Goal: Navigation & Orientation: Find specific page/section

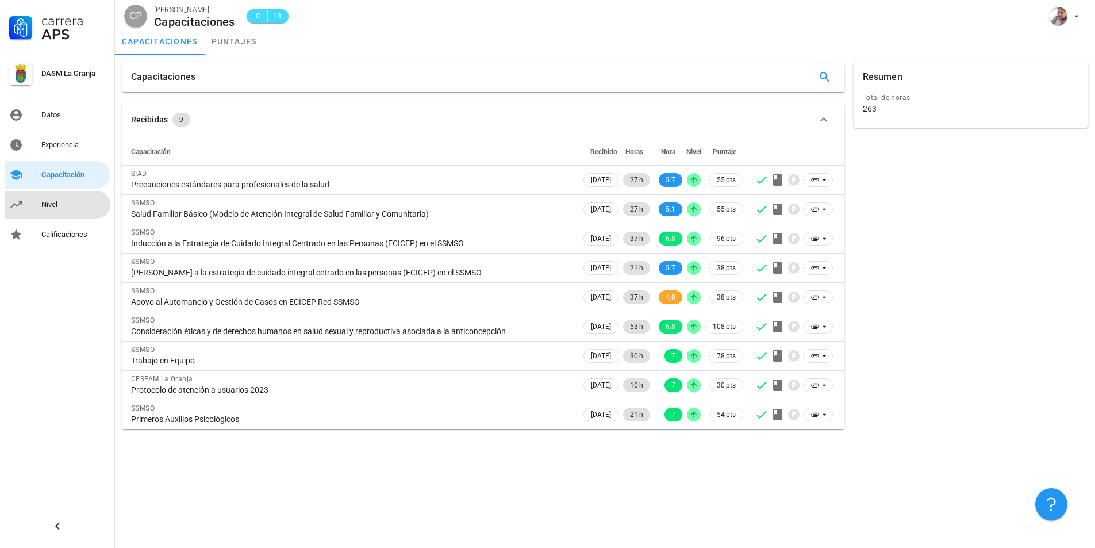
click at [62, 202] on div "Nivel" at bounding box center [73, 204] width 64 height 9
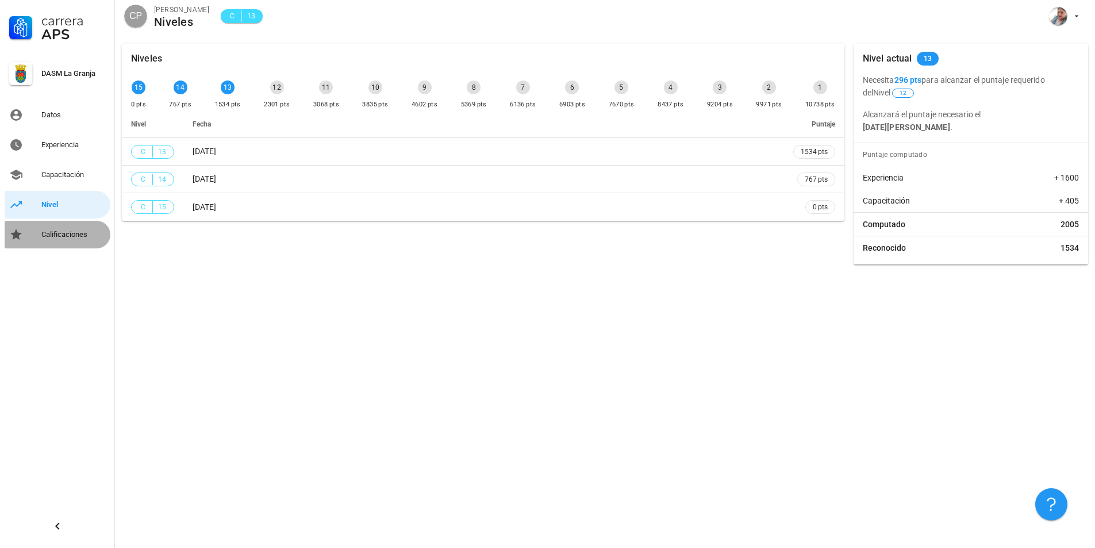
click at [71, 235] on div "Calificaciones" at bounding box center [73, 234] width 64 height 9
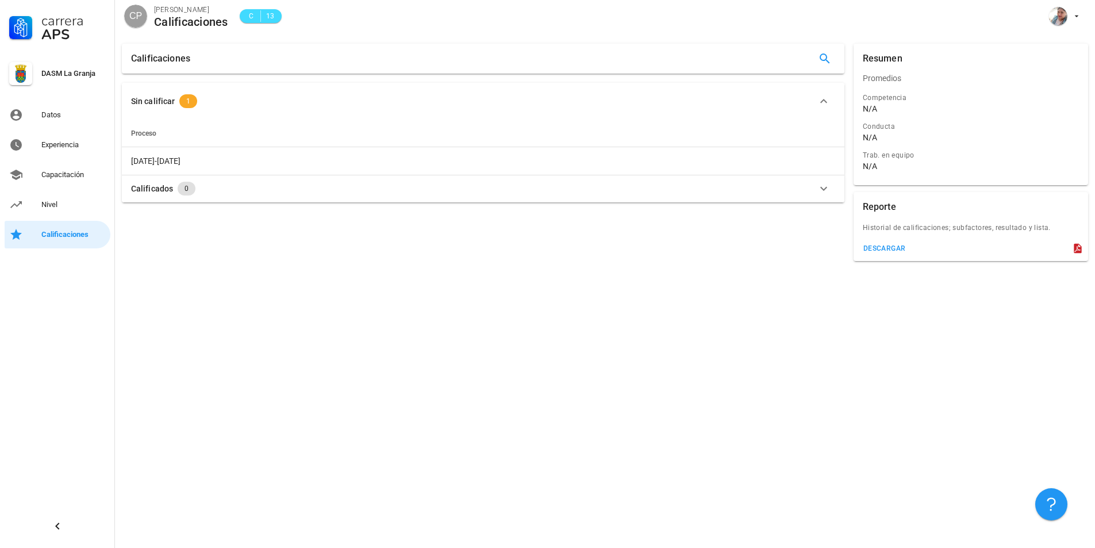
click at [823, 186] on icon "button" at bounding box center [824, 189] width 14 height 14
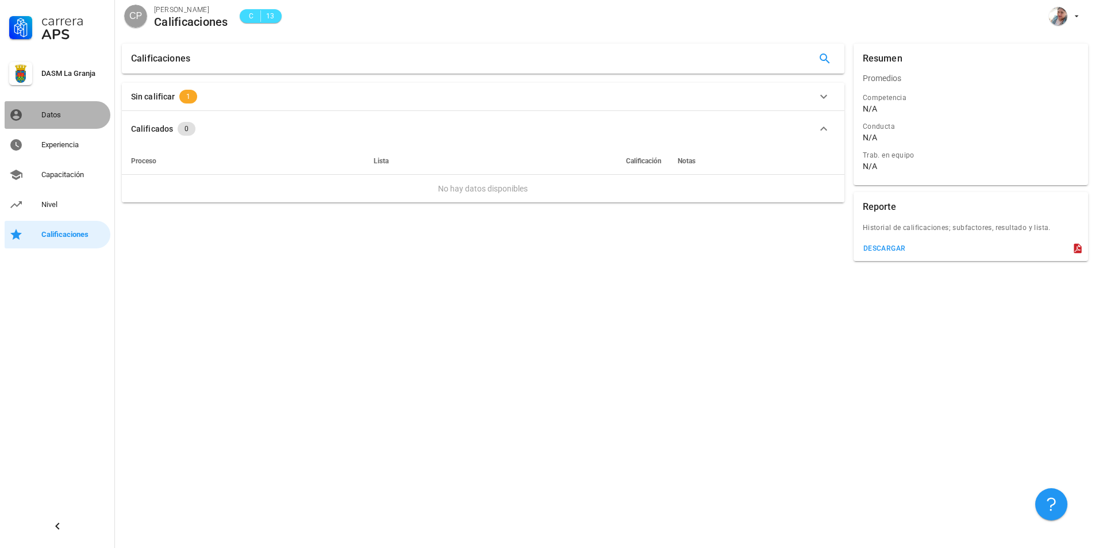
click at [44, 115] on div "Datos" at bounding box center [73, 114] width 64 height 9
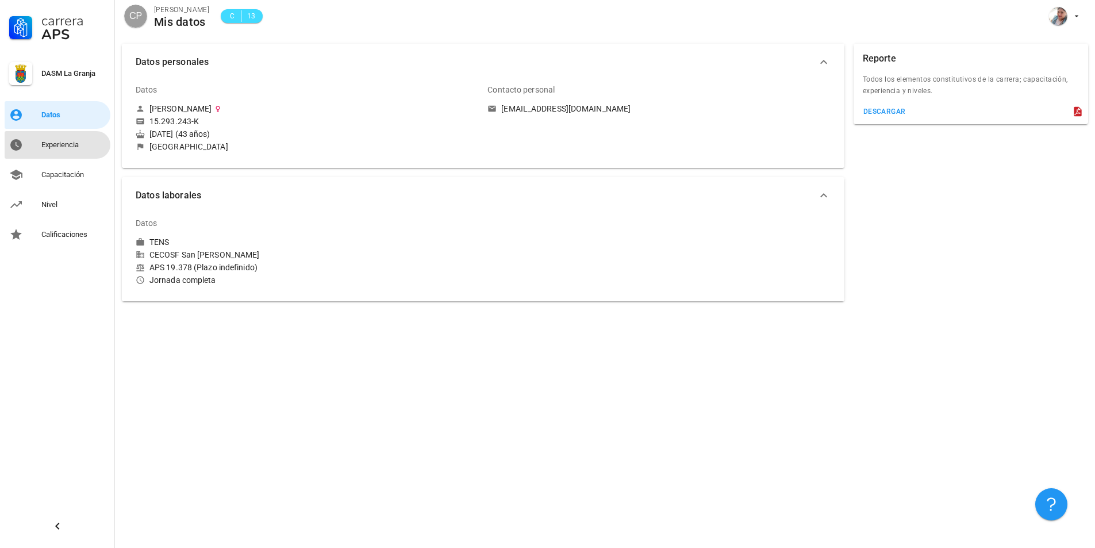
click at [75, 145] on div "Experiencia" at bounding box center [73, 144] width 64 height 9
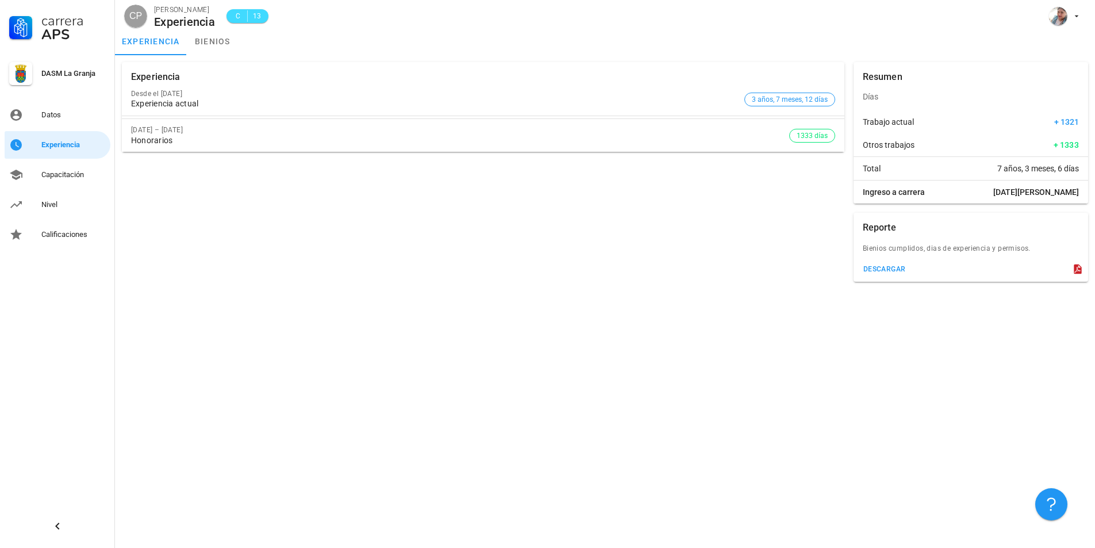
click at [70, 71] on div "DASM La Granja" at bounding box center [73, 73] width 64 height 9
click at [57, 180] on div "Capacitación" at bounding box center [73, 175] width 64 height 18
